Goal: Navigation & Orientation: Find specific page/section

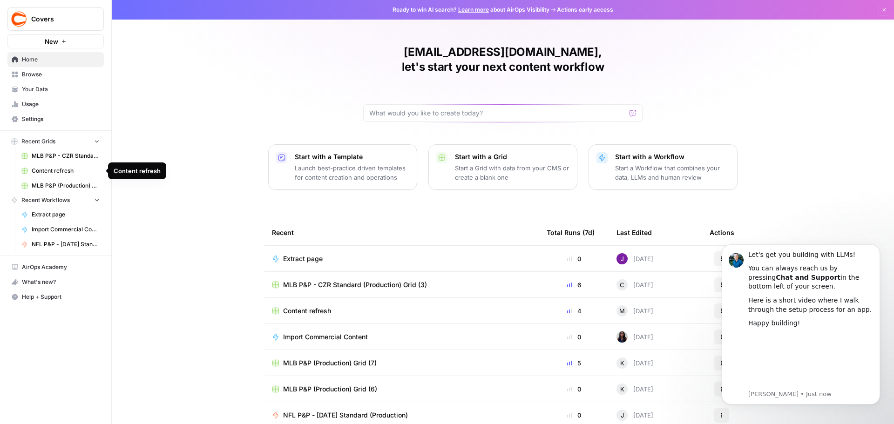
click at [68, 171] on span "Content refresh" at bounding box center [66, 171] width 68 height 8
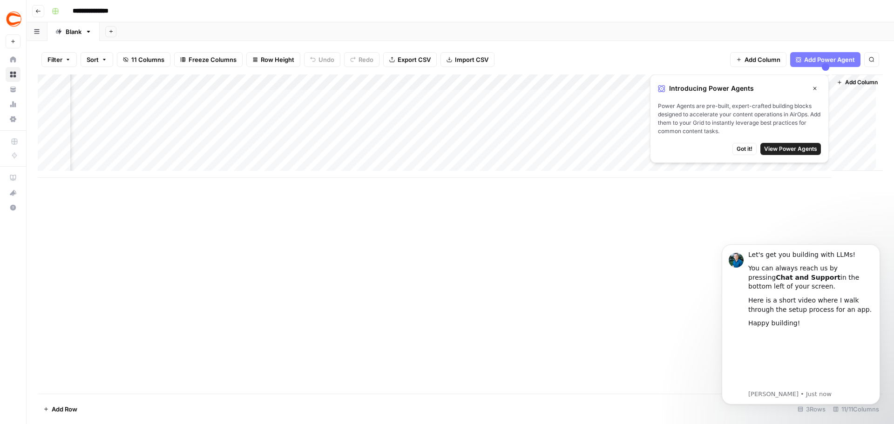
scroll to position [0, 328]
click at [750, 149] on span "Got it!" at bounding box center [744, 149] width 16 height 8
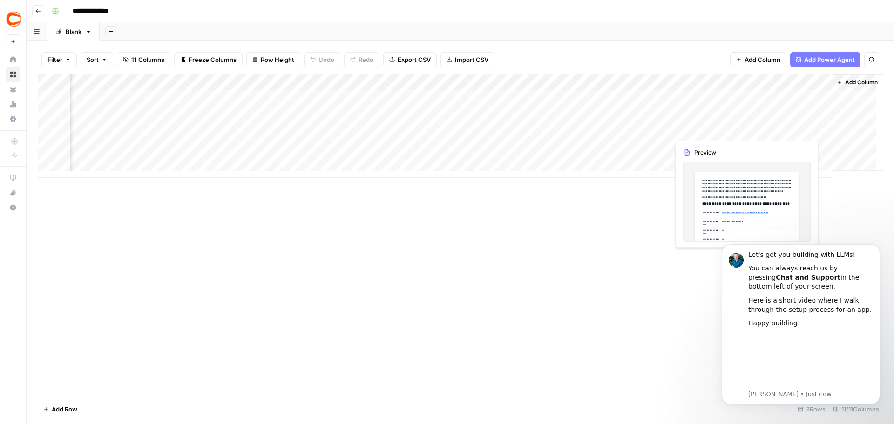
click at [770, 128] on div "Add Column" at bounding box center [460, 125] width 845 height 103
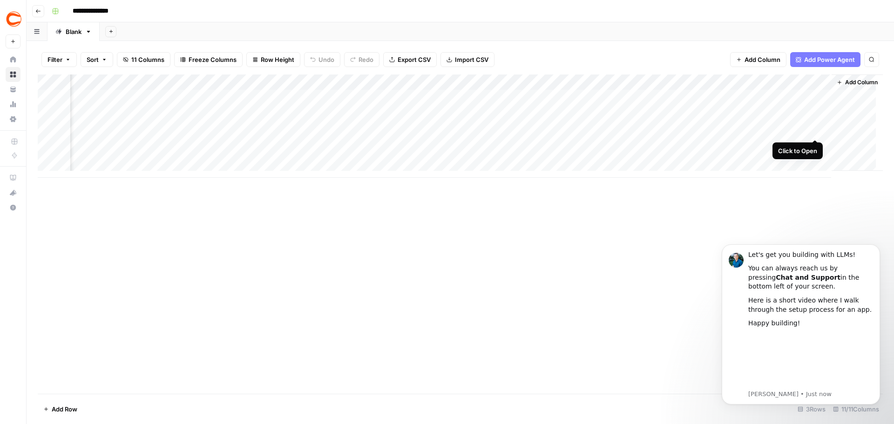
click at [815, 120] on div "Add Column" at bounding box center [460, 125] width 845 height 103
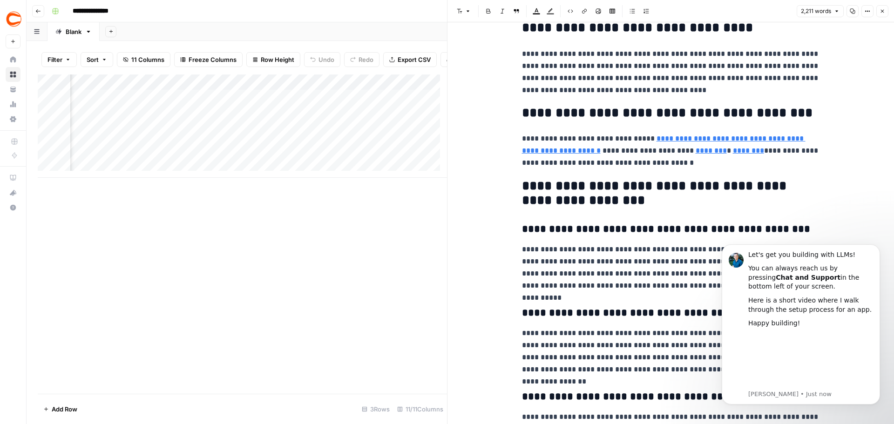
scroll to position [4626, 0]
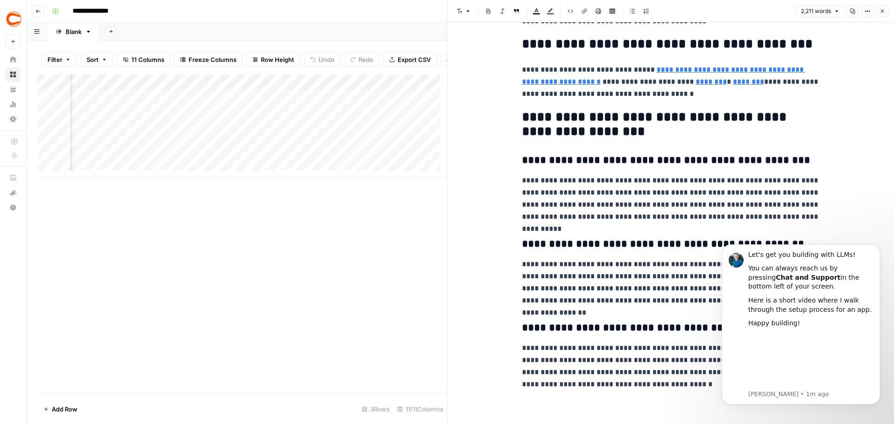
click at [375, 277] on div "Add Column" at bounding box center [242, 233] width 409 height 319
click at [886, 10] on button "Close" at bounding box center [882, 11] width 12 height 12
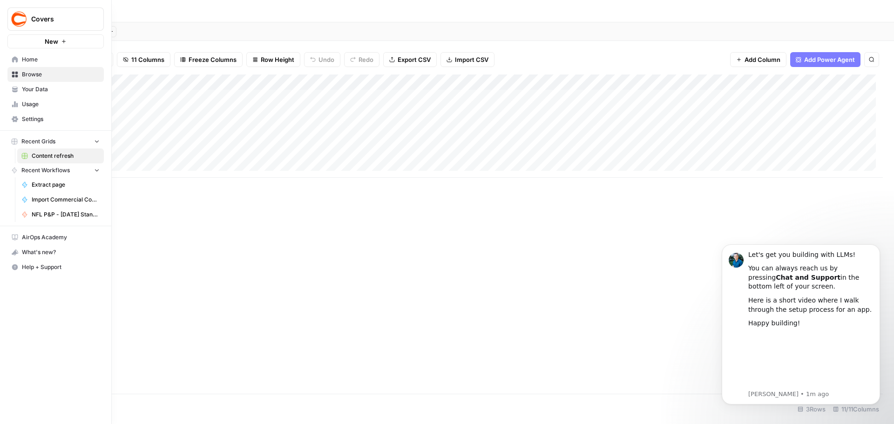
click at [94, 142] on icon "button" at bounding box center [97, 141] width 7 height 7
click at [21, 60] on link "Home" at bounding box center [55, 59] width 96 height 15
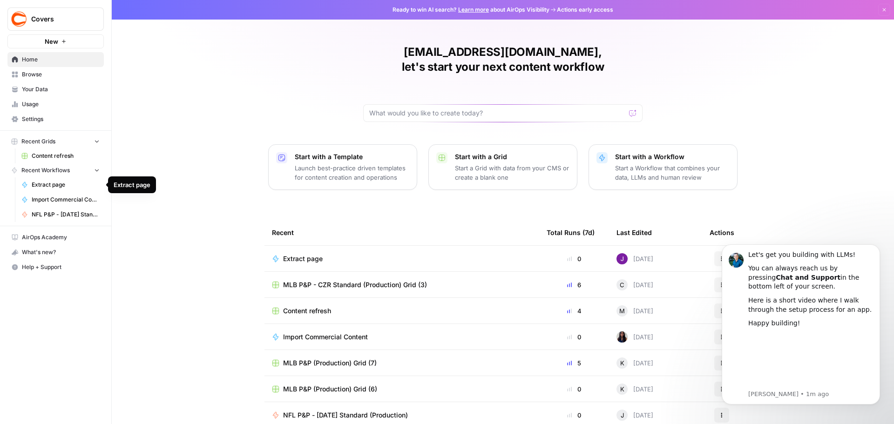
click at [56, 188] on span "Extract page" at bounding box center [66, 185] width 68 height 8
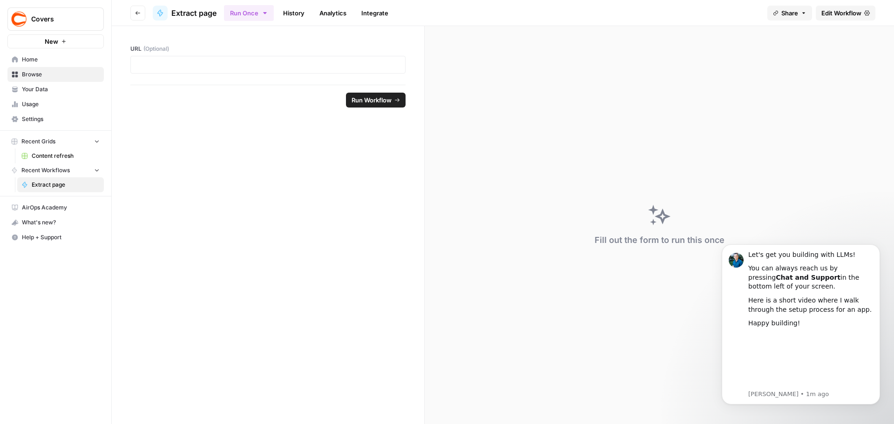
click at [94, 169] on icon "button" at bounding box center [97, 170] width 7 height 7
click at [62, 153] on span "Content refresh" at bounding box center [66, 156] width 68 height 8
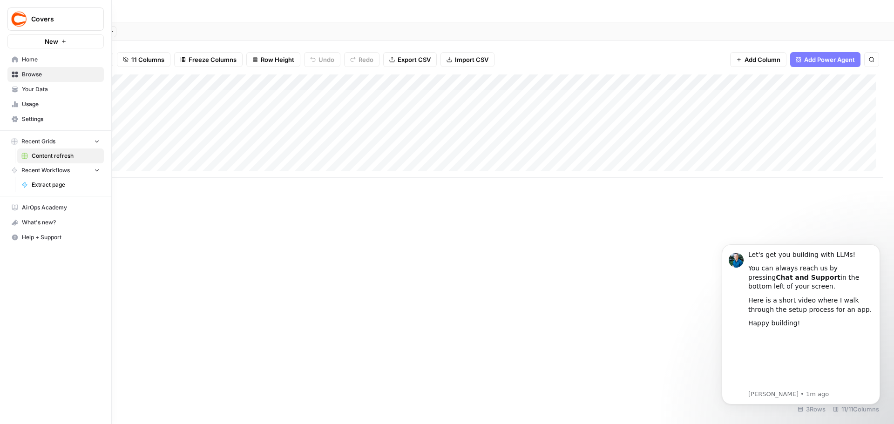
click at [37, 138] on span "Recent Grids" at bounding box center [38, 141] width 34 height 8
click at [38, 139] on span "Recent Grids" at bounding box center [38, 141] width 34 height 8
click at [52, 170] on span "Recent Workflows" at bounding box center [45, 170] width 48 height 8
click at [53, 170] on span "Recent Workflows" at bounding box center [45, 170] width 48 height 8
click at [43, 189] on span "Extract page" at bounding box center [66, 185] width 68 height 8
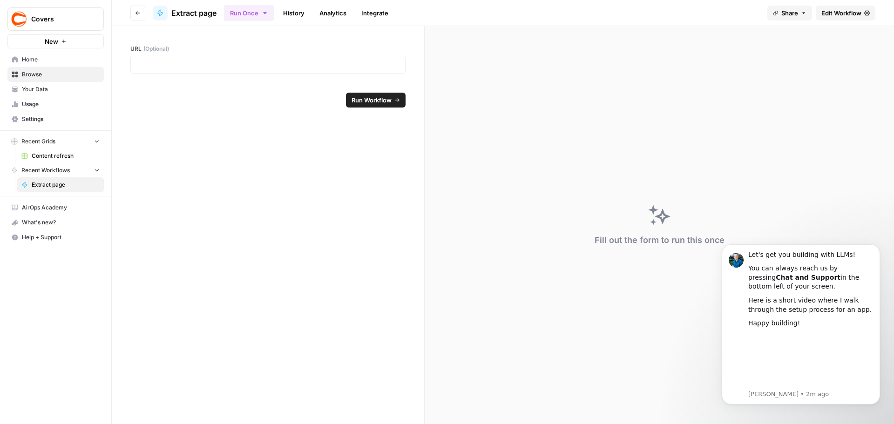
click at [48, 62] on span "Home" at bounding box center [61, 59] width 78 height 8
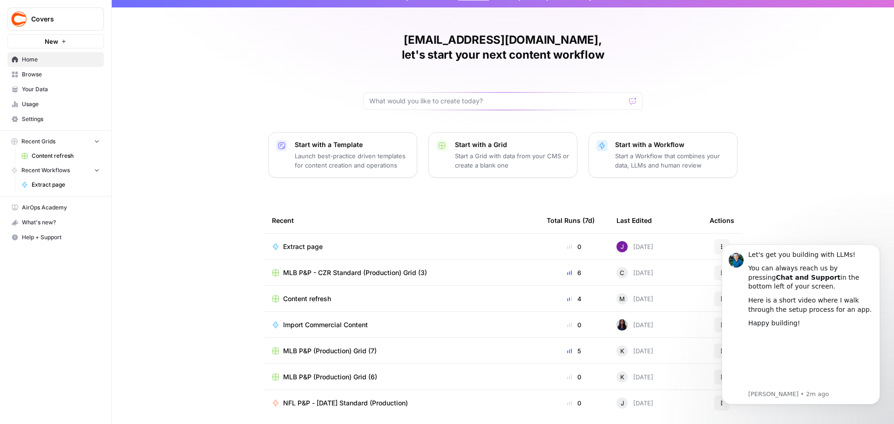
scroll to position [19, 0]
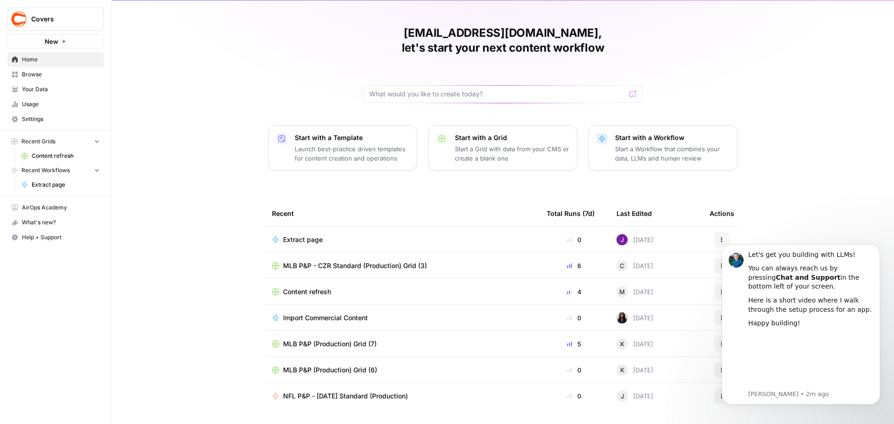
click at [801, 187] on div "[EMAIL_ADDRESS][DOMAIN_NAME], let's start your next content workflow Start with…" at bounding box center [503, 202] width 782 height 443
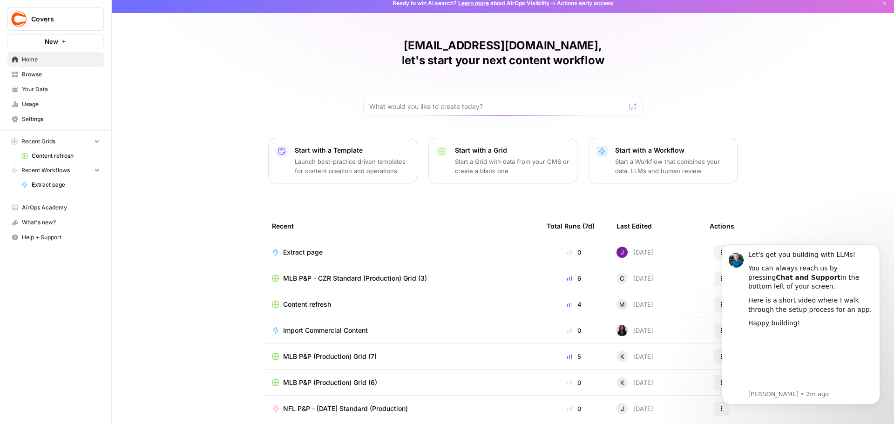
scroll to position [0, 0]
